Goal: Task Accomplishment & Management: Use online tool/utility

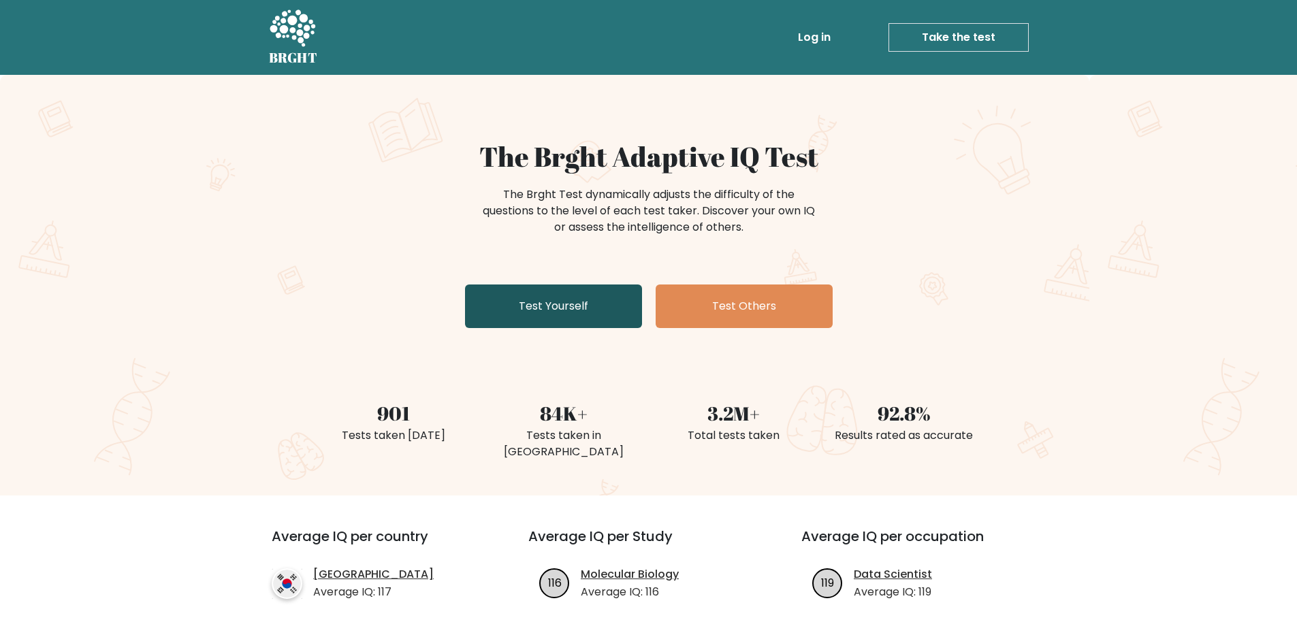
click at [565, 306] on link "Test Yourself" at bounding box center [553, 307] width 177 height 44
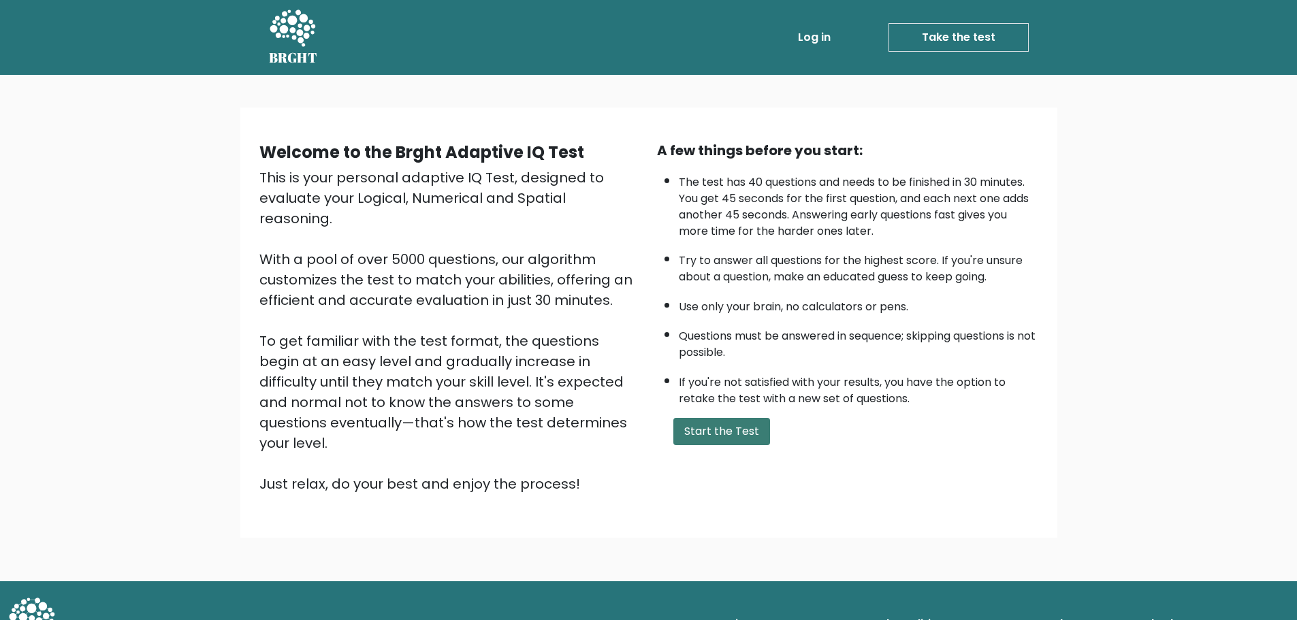
click at [723, 428] on button "Start the Test" at bounding box center [722, 431] width 97 height 27
